Goal: Task Accomplishment & Management: Manage account settings

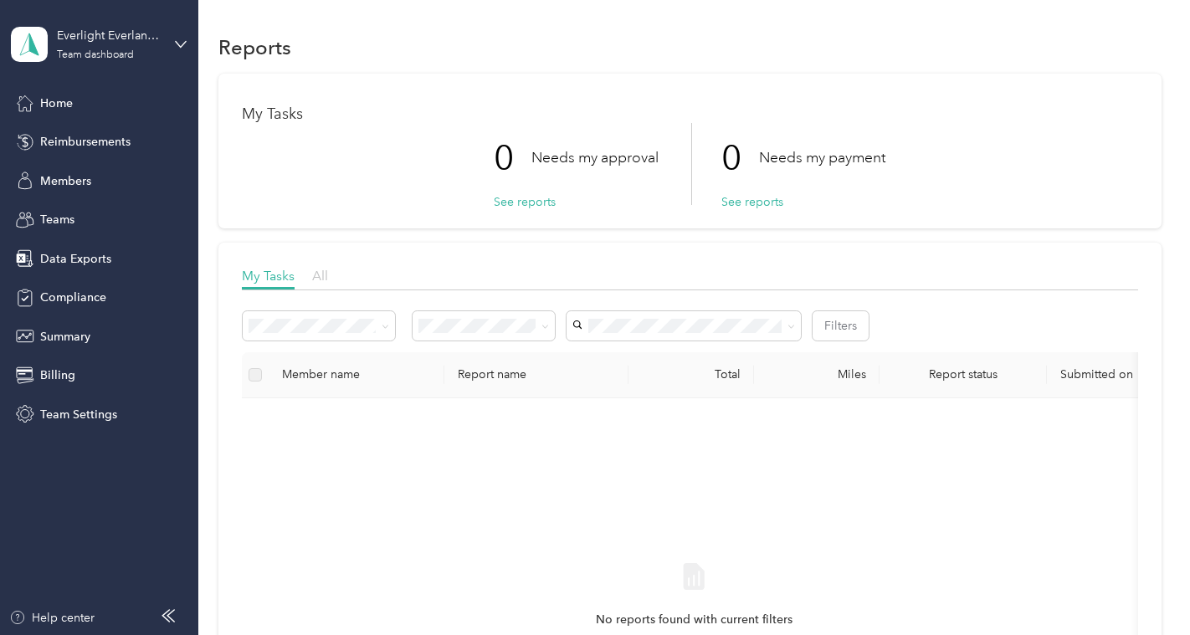
click at [327, 282] on div "My Tasks All" at bounding box center [689, 278] width 895 height 24
click at [320, 276] on span "All" at bounding box center [320, 276] width 16 height 16
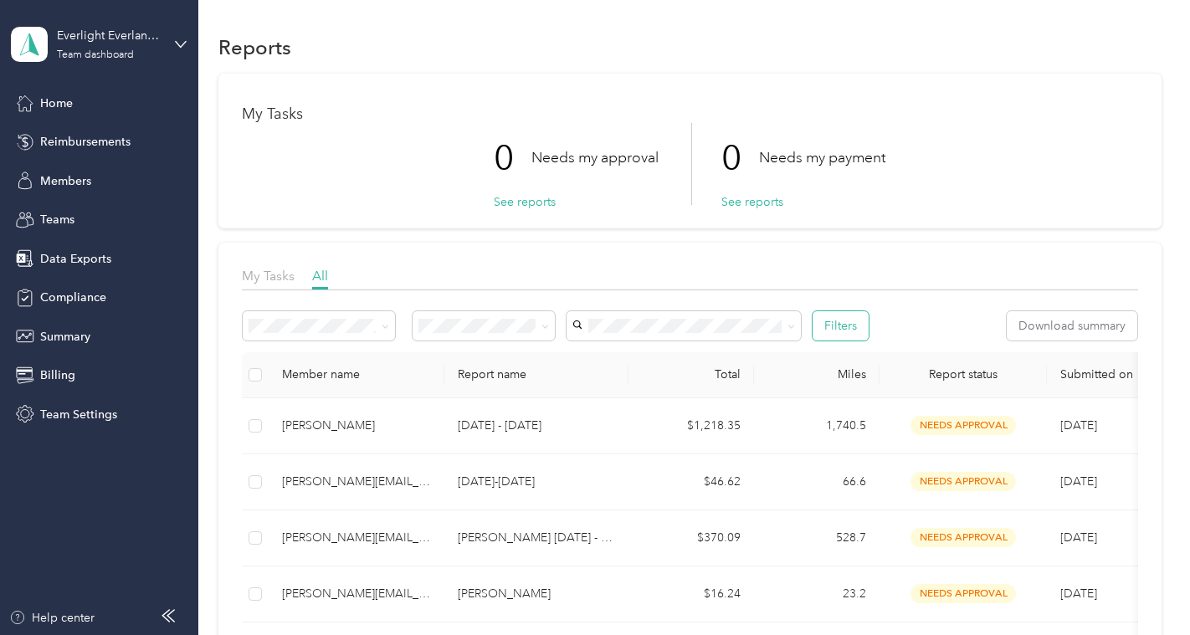
click at [848, 325] on button "Filters" at bounding box center [840, 325] width 56 height 29
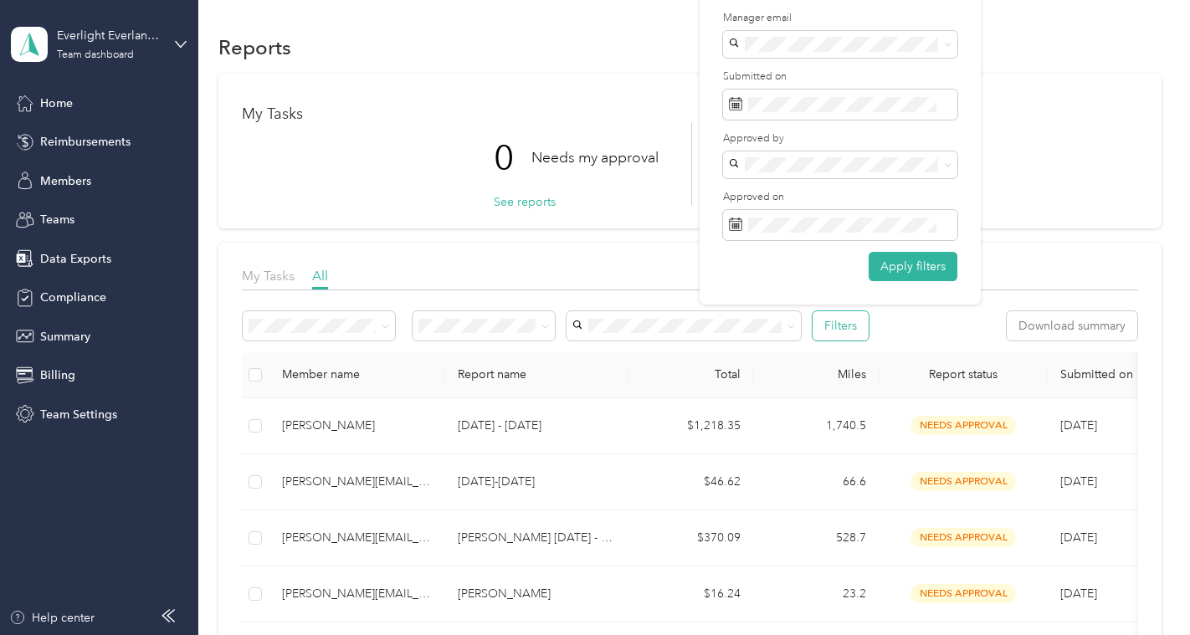
click at [843, 324] on button "Filters" at bounding box center [840, 325] width 56 height 29
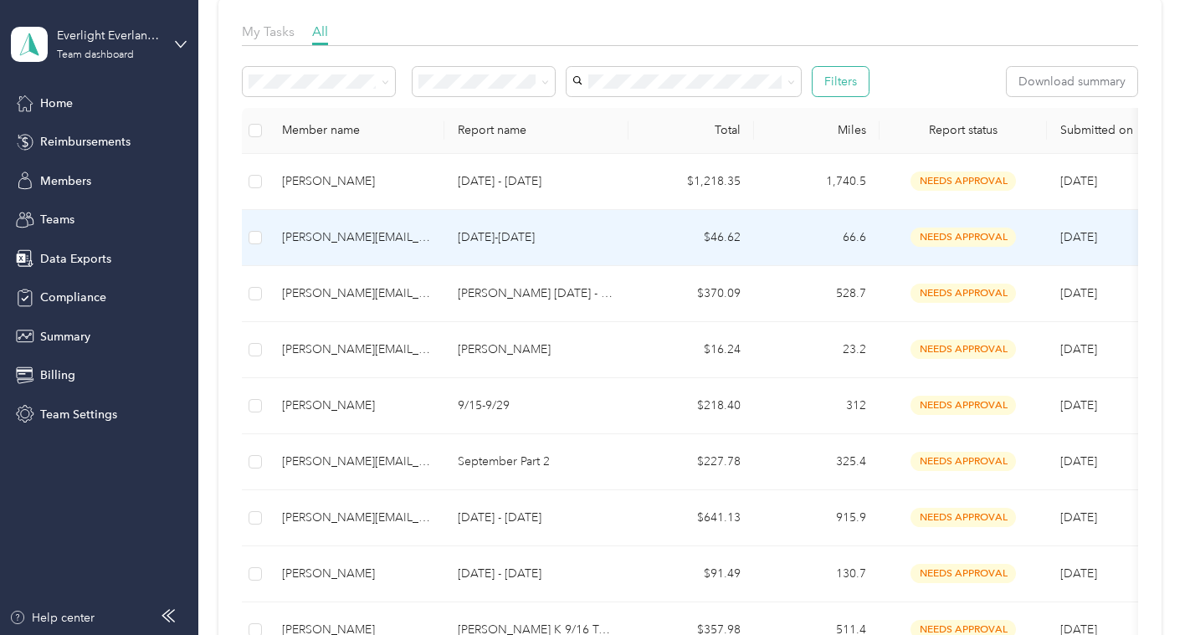
scroll to position [289, 0]
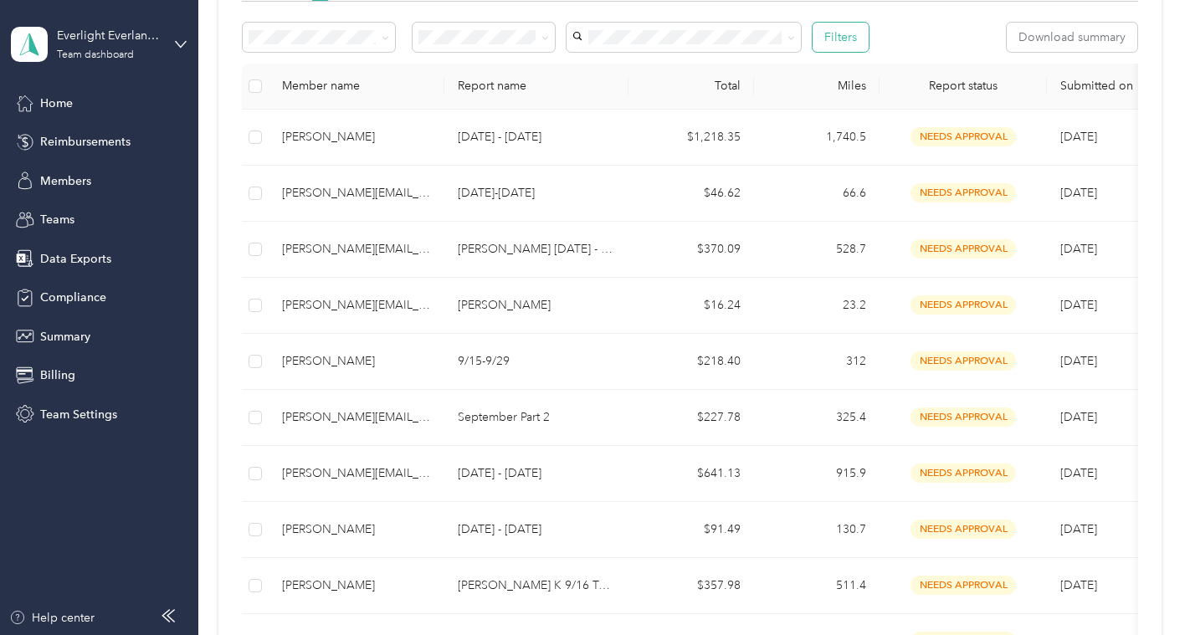
click at [840, 38] on button "Filters" at bounding box center [840, 37] width 56 height 29
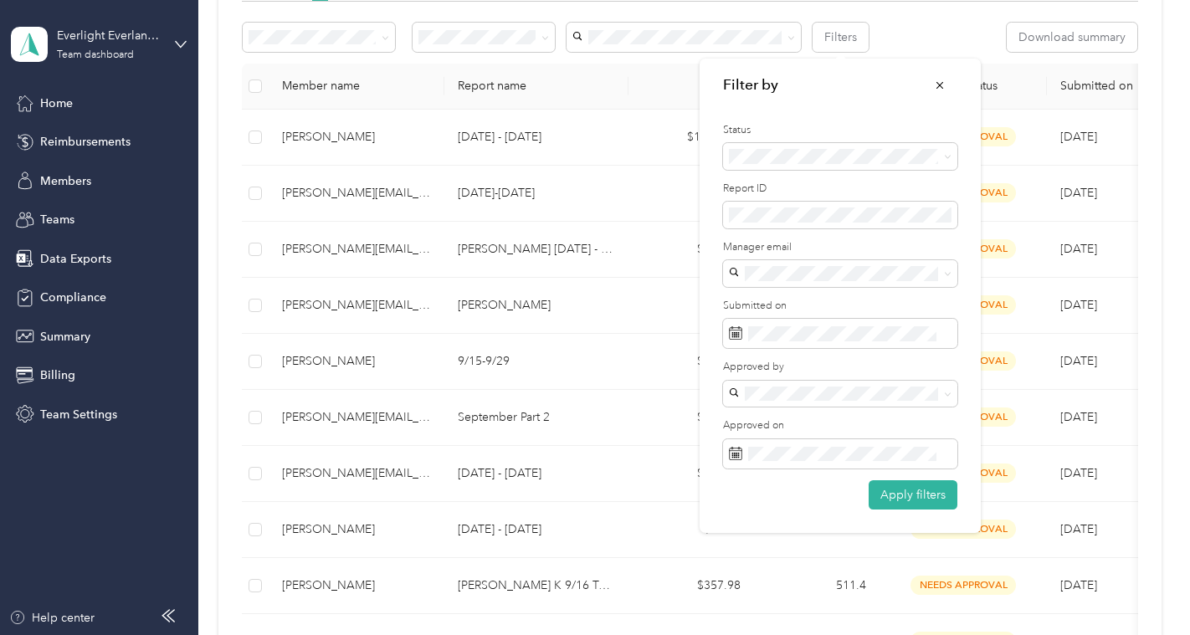
click at [826, 177] on form "Status Report ID Manager email Submitted on Approved by Approved on Apply filte…" at bounding box center [840, 316] width 234 height 387
click at [823, 164] on span at bounding box center [840, 156] width 234 height 27
click at [815, 210] on span "Needs approval" at bounding box center [777, 213] width 85 height 14
click at [905, 499] on button "Apply filters" at bounding box center [912, 494] width 89 height 29
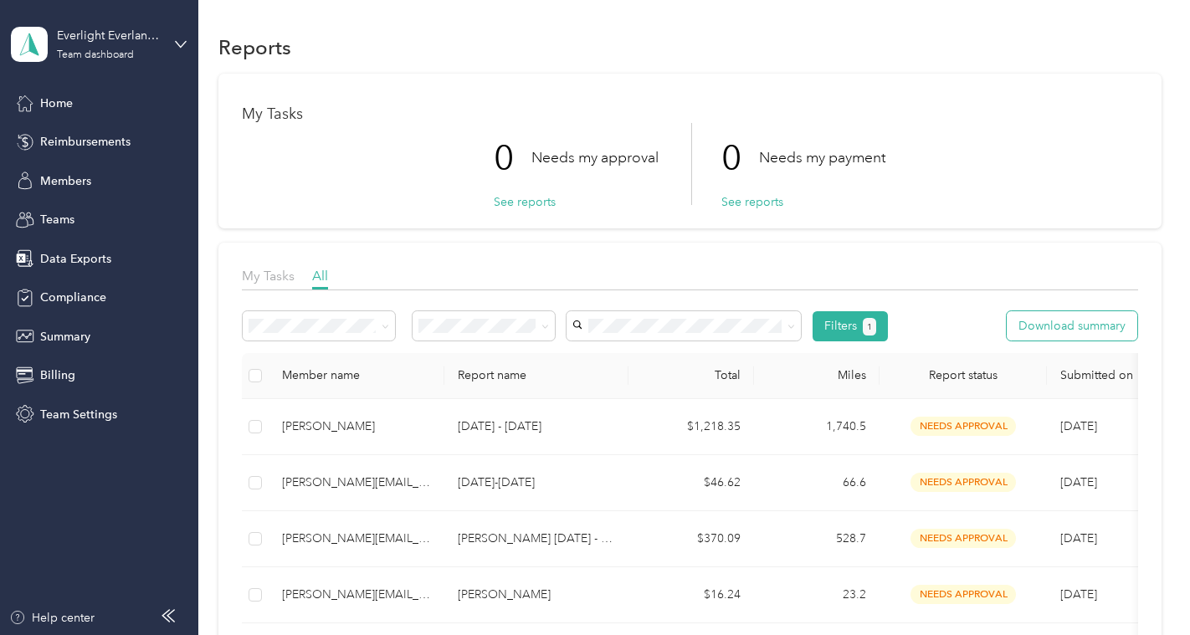
click at [1076, 327] on button "Download summary" at bounding box center [1071, 325] width 131 height 29
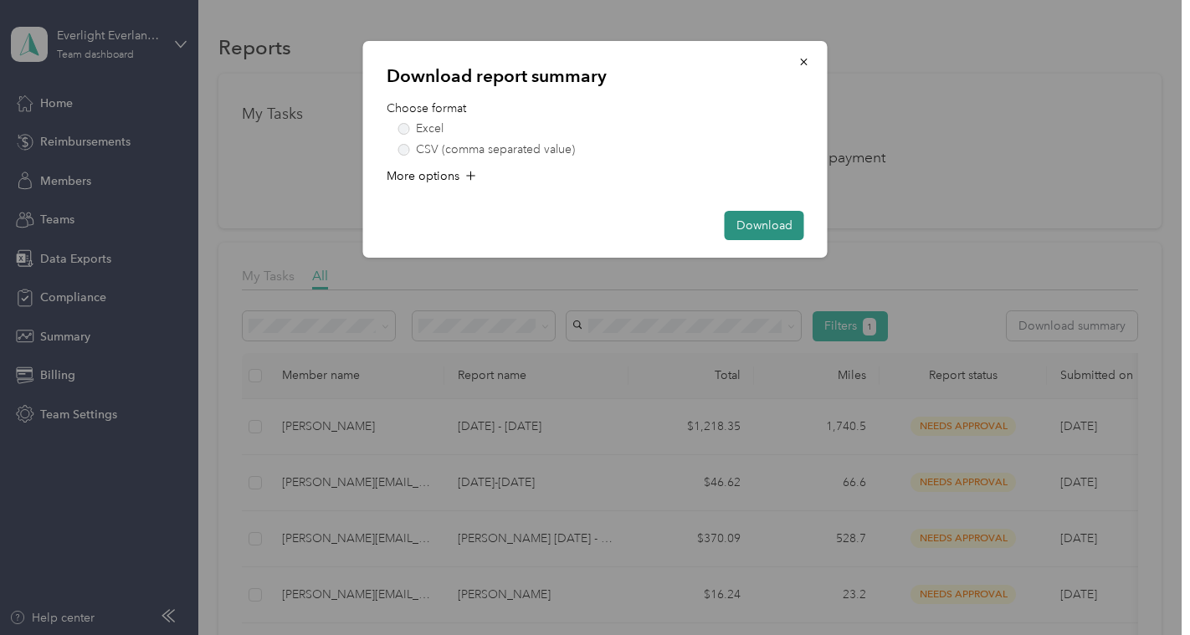
click at [738, 224] on button "Download" at bounding box center [764, 225] width 79 height 29
